Goal: Transaction & Acquisition: Purchase product/service

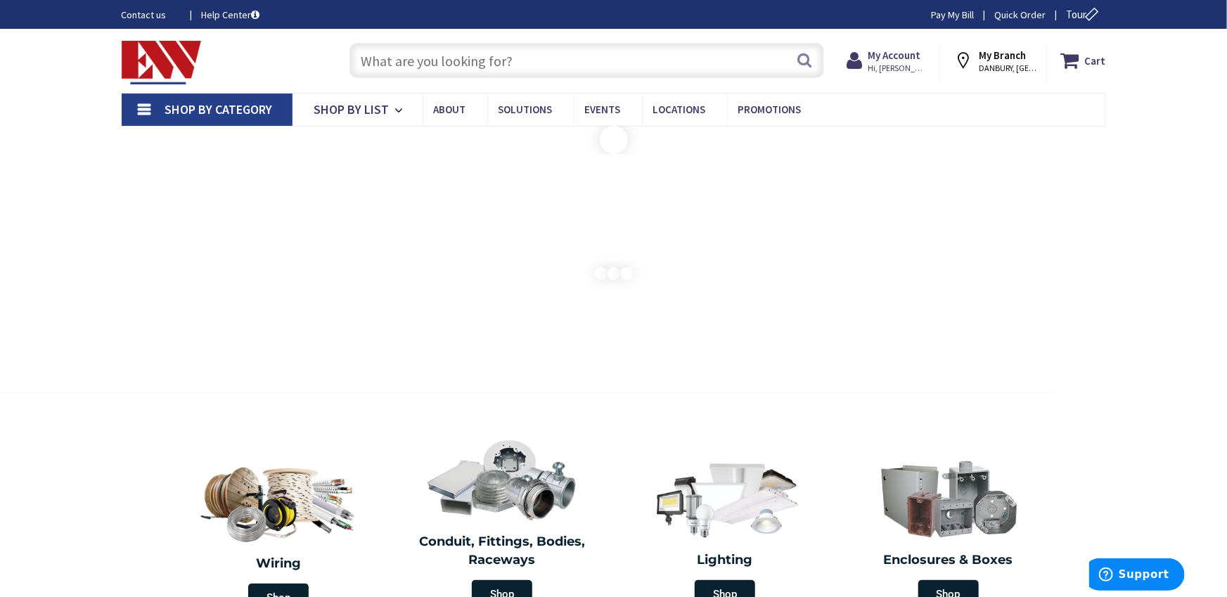
click at [430, 61] on input "text" at bounding box center [587, 60] width 475 height 35
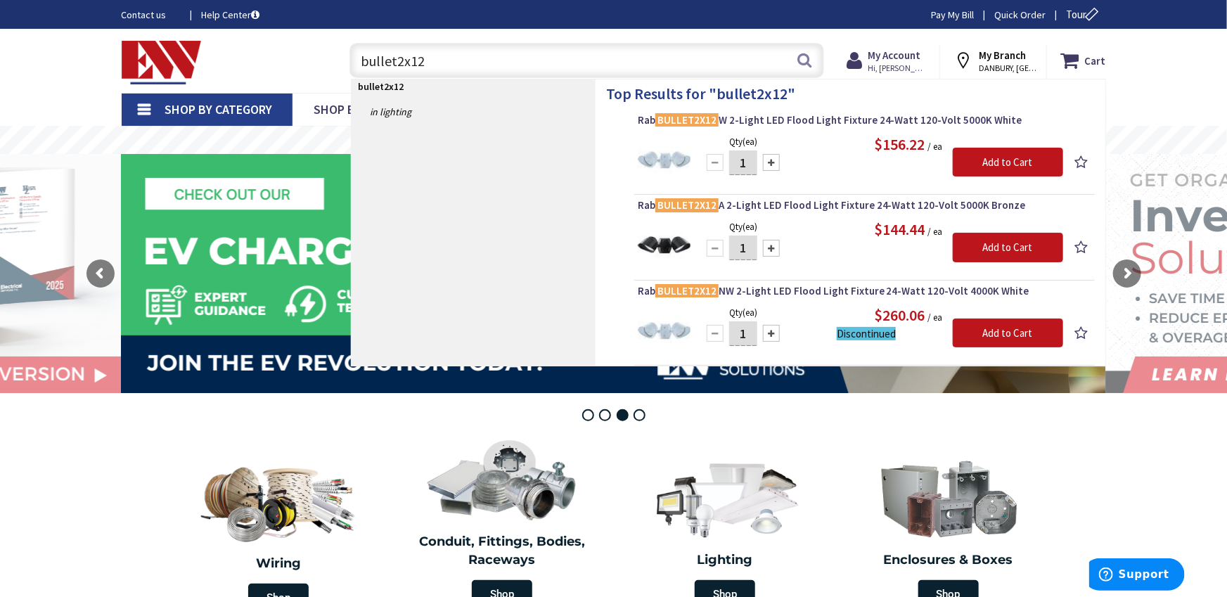
drag, startPoint x: 451, startPoint y: 67, endPoint x: 302, endPoint y: 63, distance: 149.1
click at [307, 64] on div "Toggle Nav bullet2x12 bullet2x12 Search Cart My Cart Close" at bounding box center [614, 60] width 1006 height 47
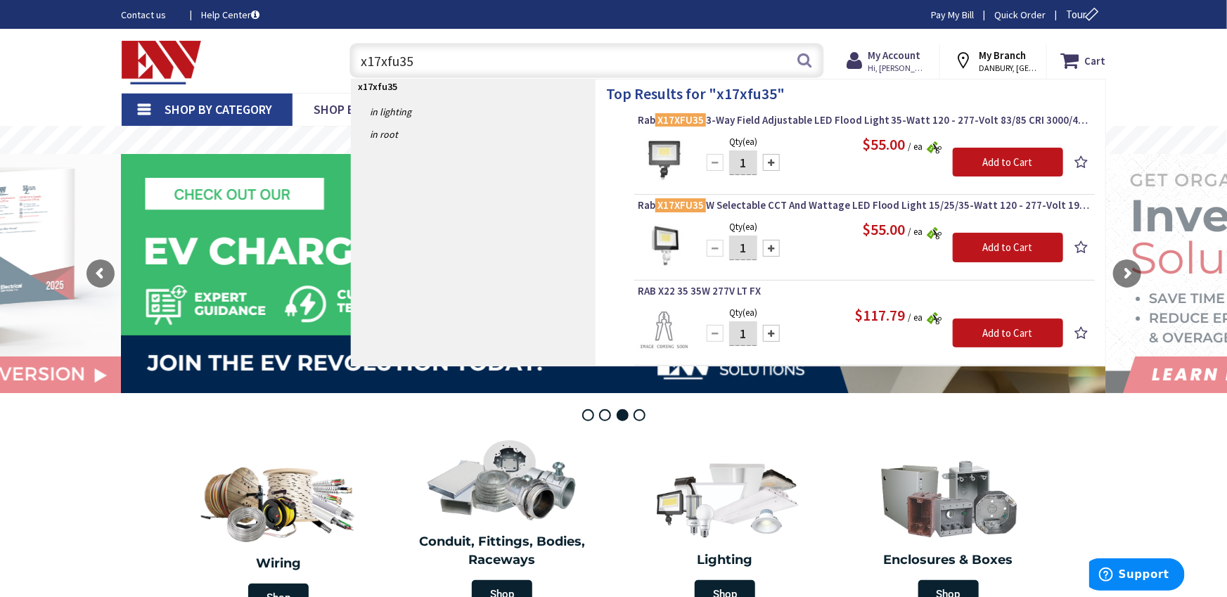
drag, startPoint x: 431, startPoint y: 58, endPoint x: 313, endPoint y: 56, distance: 118.2
click at [313, 56] on div "Toggle Nav x17xfu35 x17xfu35 Search Cart My Cart Close" at bounding box center [614, 60] width 1006 height 47
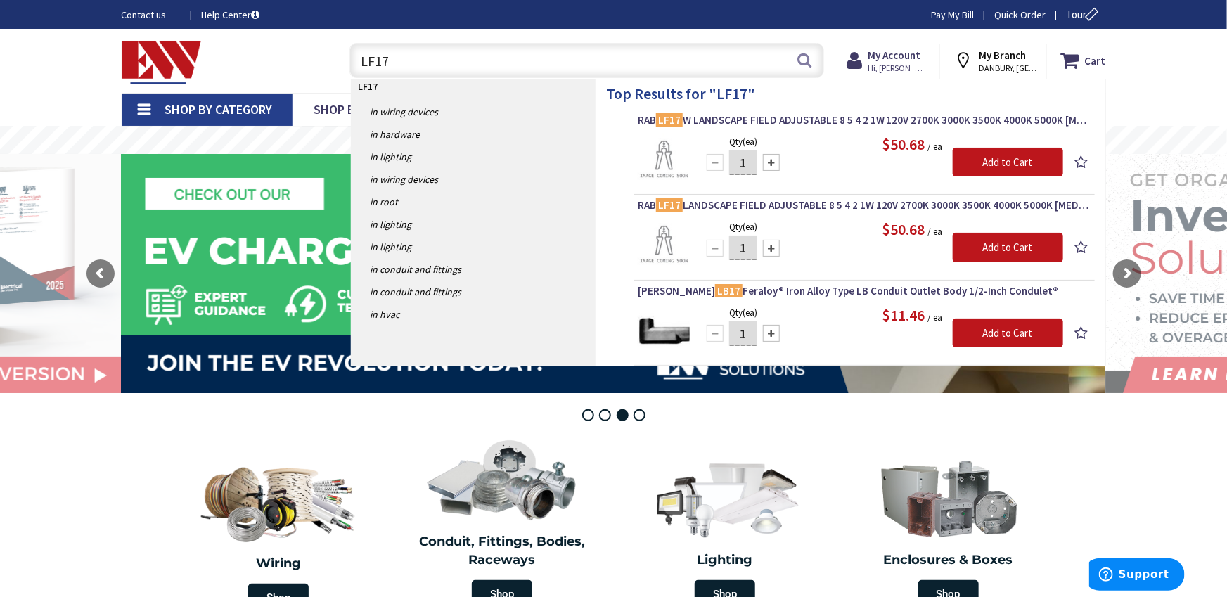
drag, startPoint x: 391, startPoint y: 61, endPoint x: 290, endPoint y: 50, distance: 101.9
click at [290, 50] on div "Toggle Nav LF17 LF17 Search Cart My Cart Close" at bounding box center [614, 60] width 1006 height 47
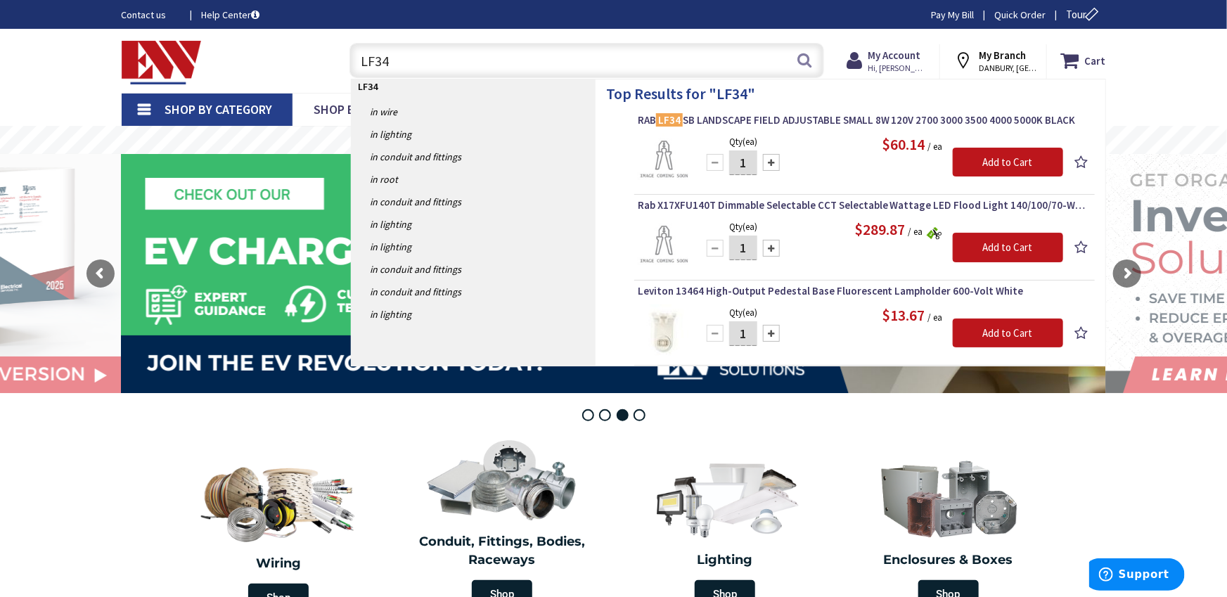
click at [435, 66] on input "LF34" at bounding box center [587, 60] width 475 height 35
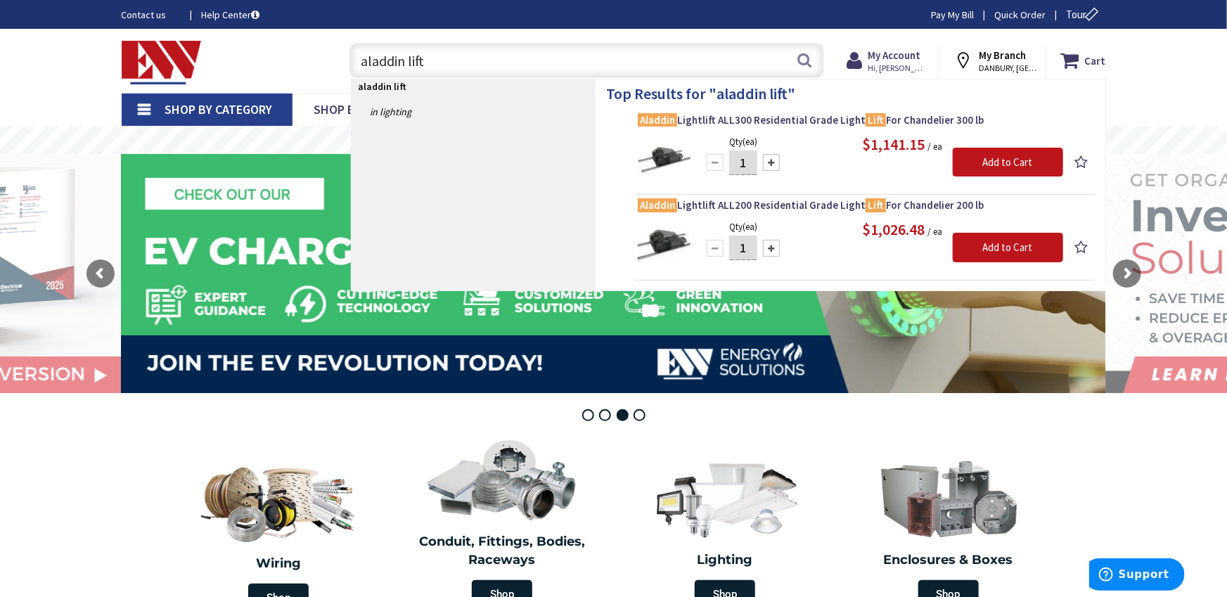
type input "aladdin lift"
drag, startPoint x: 864, startPoint y: 150, endPoint x: 926, endPoint y: 150, distance: 62.6
click at [926, 150] on span "$1,141.15" at bounding box center [894, 144] width 65 height 20
copy span "$1,141.15"
